Goal: Information Seeking & Learning: Compare options

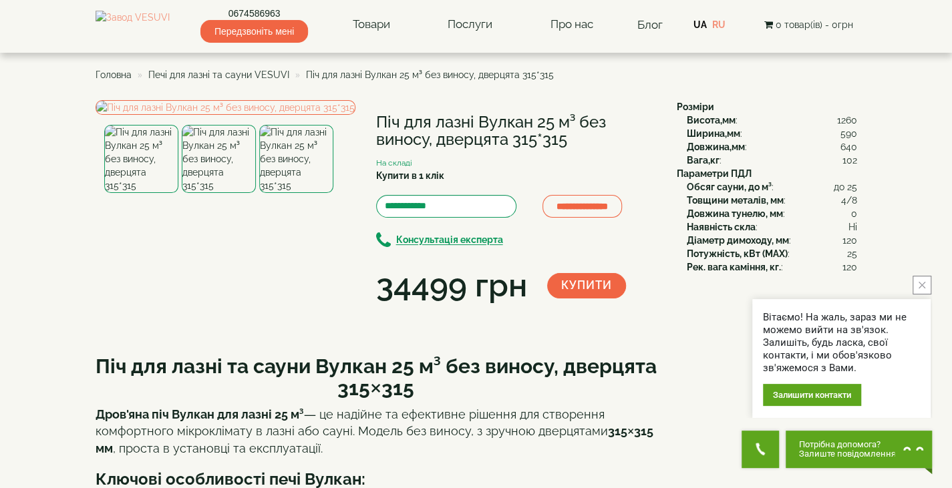
click at [274, 75] on span "Печі для лазні та сауни VESUVI" at bounding box center [218, 74] width 141 height 11
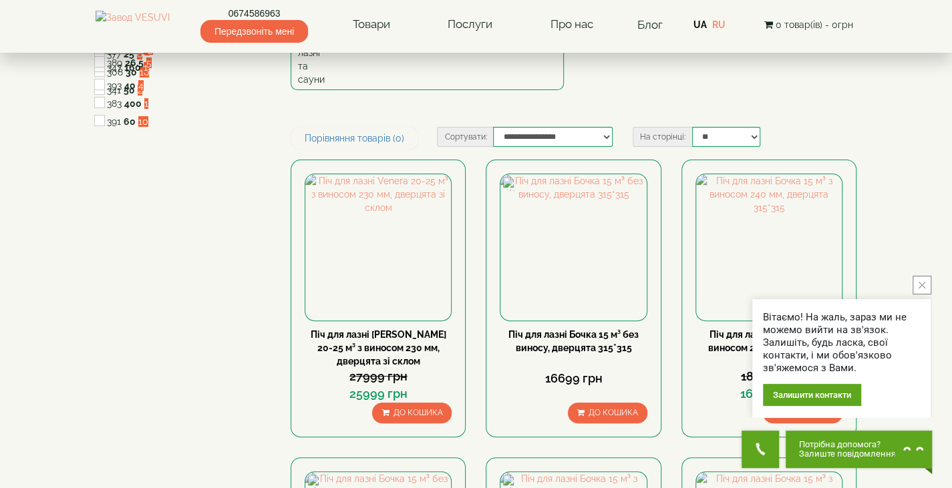
scroll to position [182, 0]
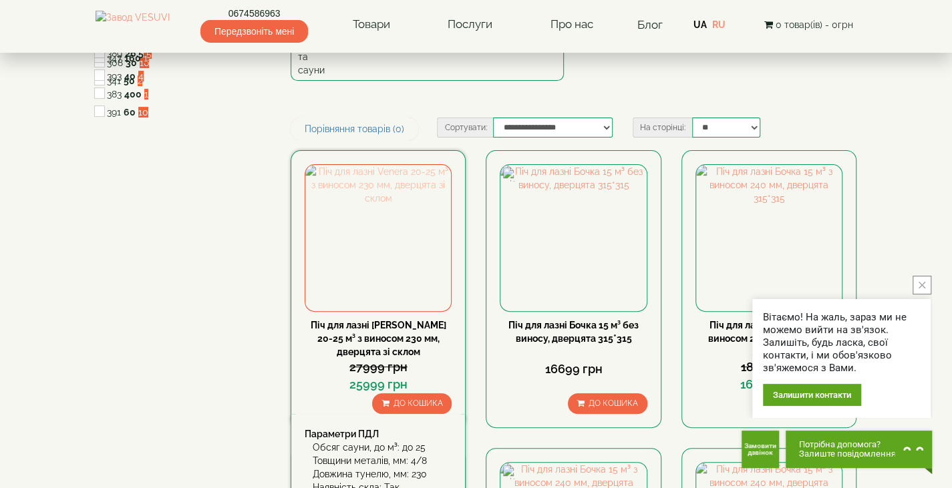
click at [361, 220] on img at bounding box center [378, 238] width 146 height 146
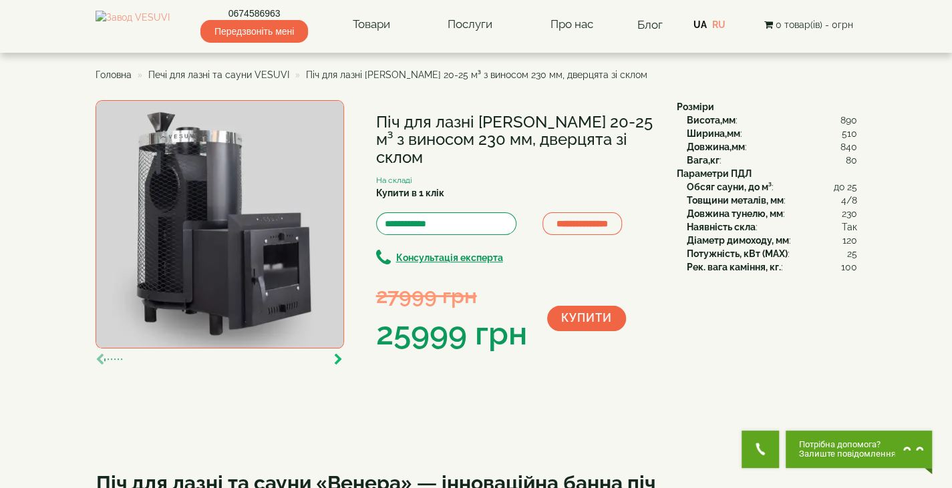
click at [337, 357] on icon "button" at bounding box center [338, 360] width 9 height 12
click at [275, 204] on img at bounding box center [220, 224] width 249 height 249
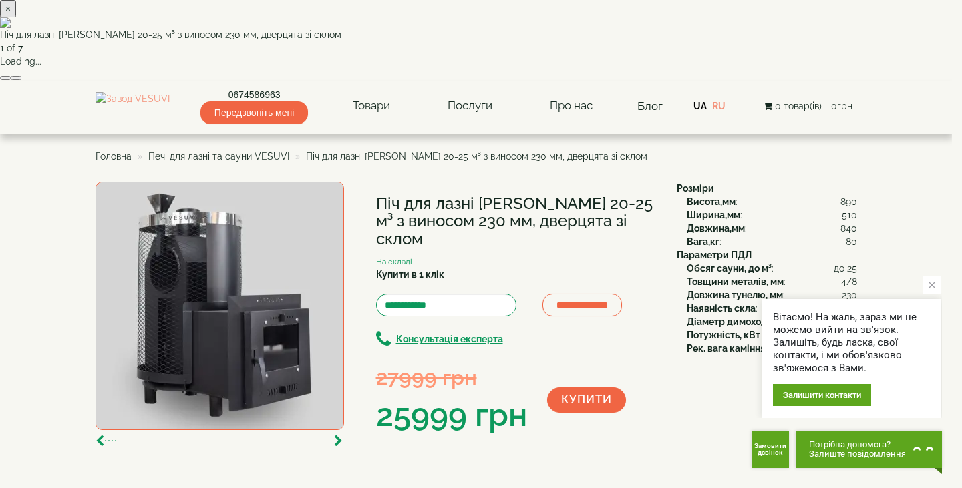
click at [21, 80] on button "button" at bounding box center [16, 78] width 11 height 4
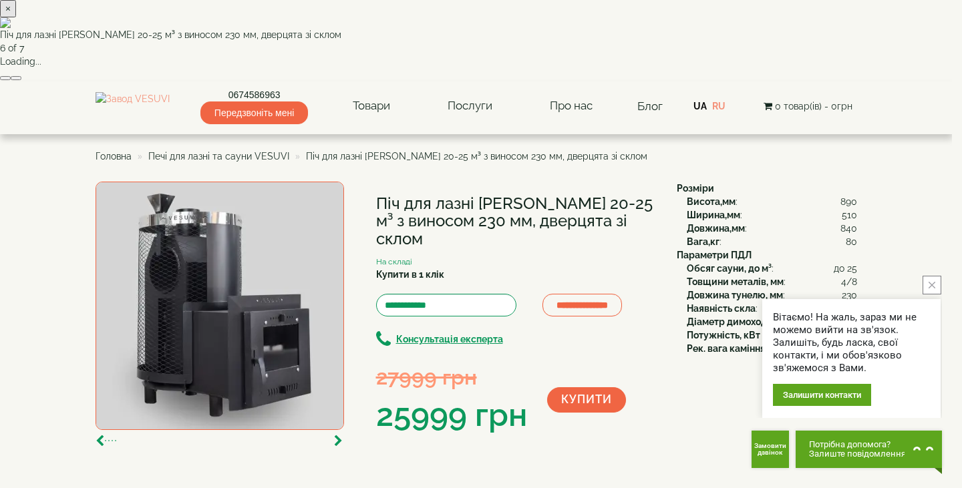
click at [21, 80] on button "button" at bounding box center [16, 78] width 11 height 4
click at [780, 82] on div "× Піч для лазні Venera 20-25 м³ з виносом 230 мм, дверцята зі склом 2 of 7 Load…" at bounding box center [476, 41] width 952 height 82
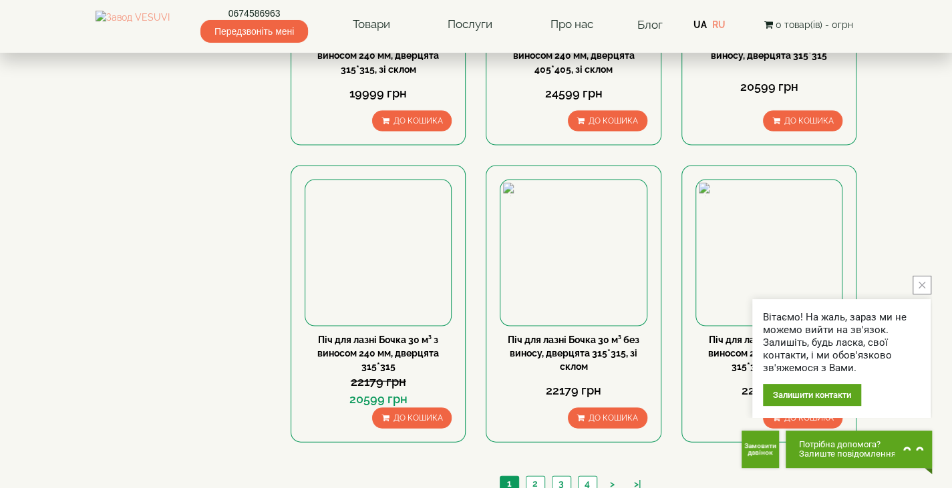
scroll to position [1386, 0]
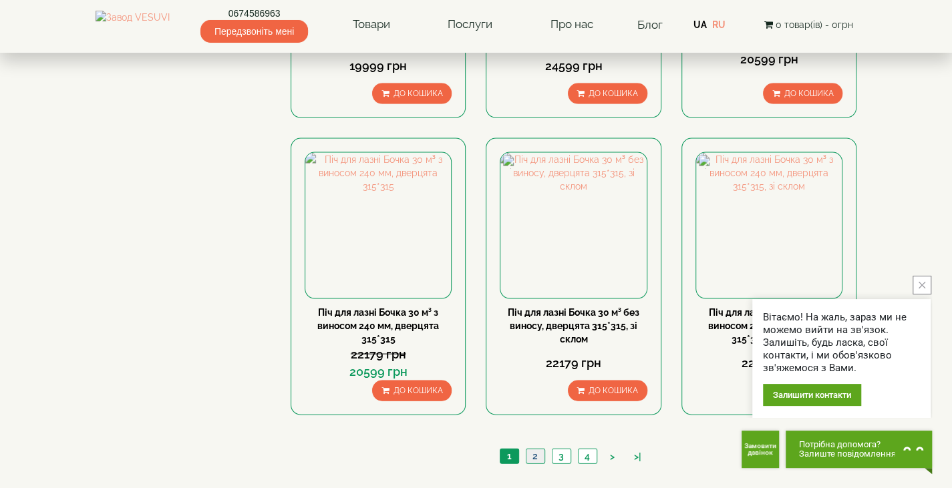
click at [535, 449] on link "2" at bounding box center [535, 456] width 19 height 14
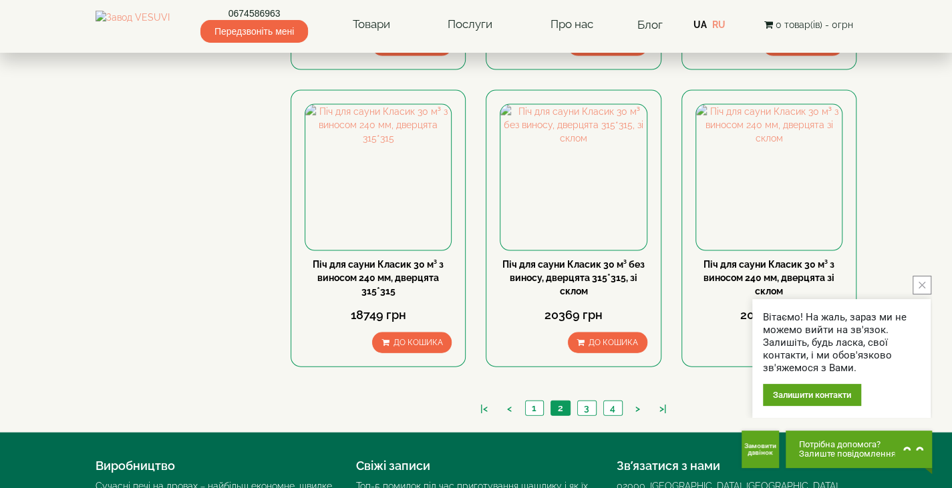
scroll to position [1457, 0]
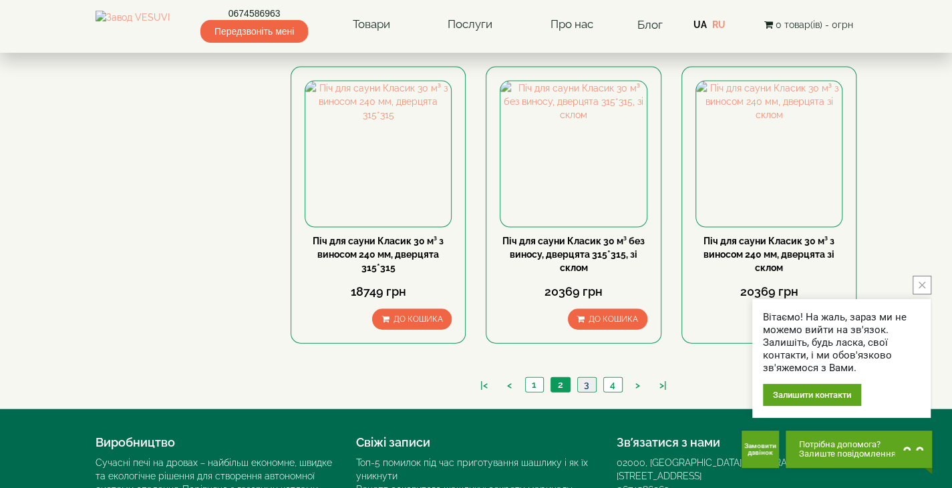
click at [586, 377] on li "3" at bounding box center [586, 384] width 19 height 15
click at [586, 378] on link "3" at bounding box center [586, 385] width 19 height 14
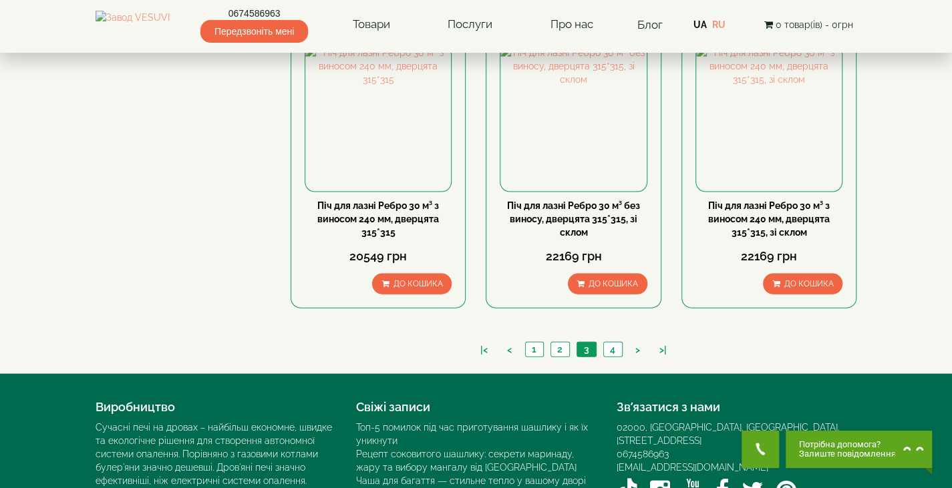
scroll to position [1501, 0]
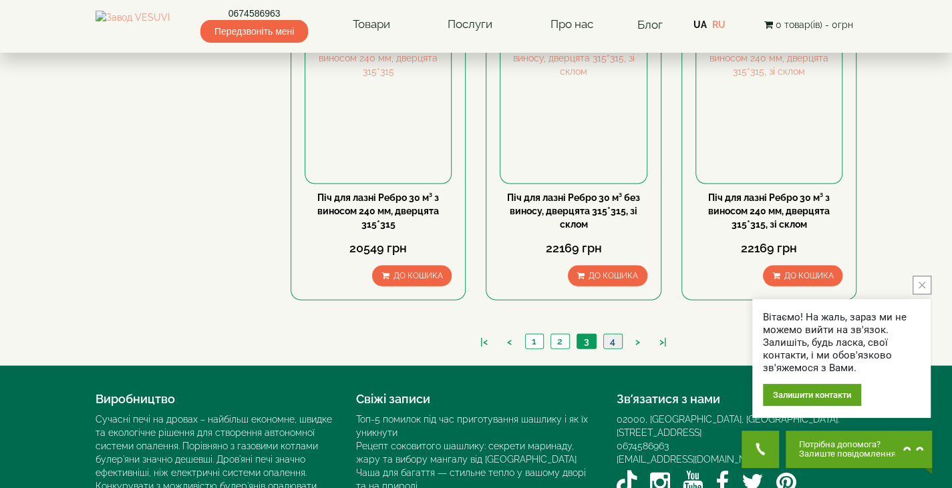
click at [611, 335] on link "4" at bounding box center [612, 342] width 19 height 14
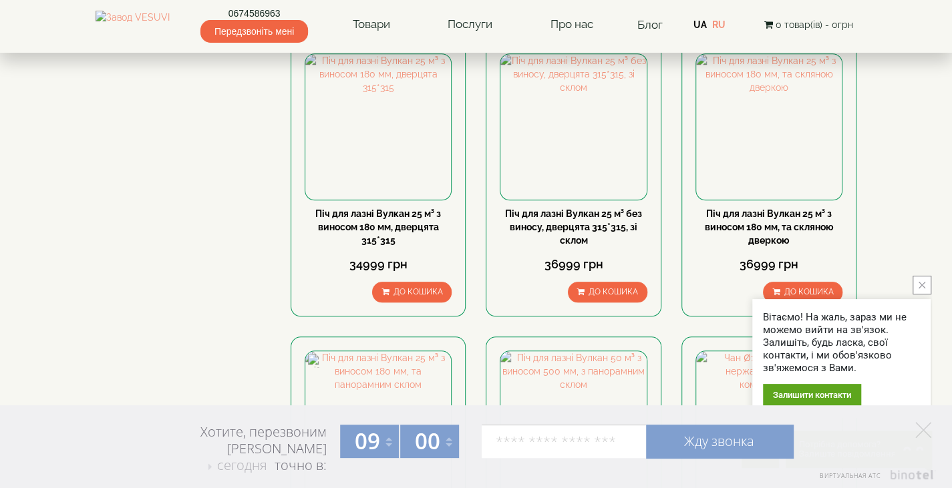
scroll to position [583, 0]
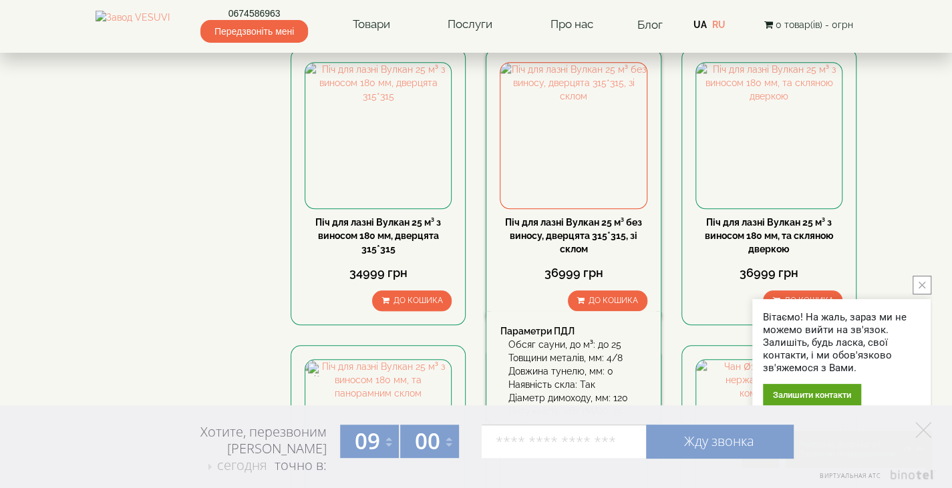
click at [553, 217] on link "Піч для лазні Вулкан 25 м³ без виносу, дверцята 315*315, зі склом" at bounding box center [573, 235] width 137 height 37
